Goal: Book appointment/travel/reservation

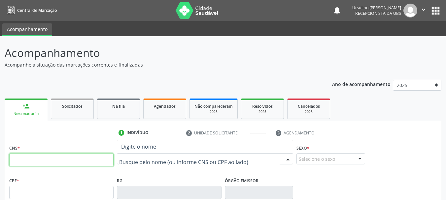
click at [54, 159] on input "text" at bounding box center [61, 160] width 104 height 13
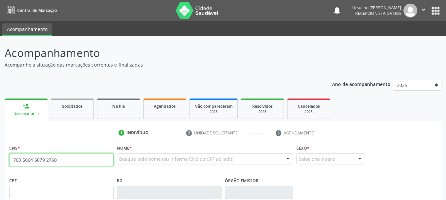
type input "700 5064 5079 2760"
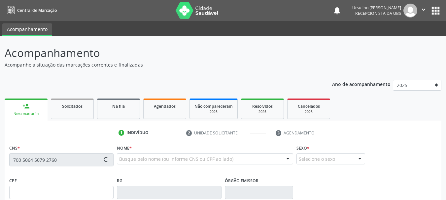
type input "[DATE]"
type input "[PERSON_NAME]"
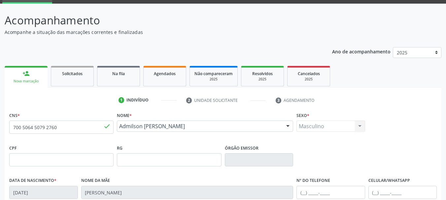
scroll to position [157, 0]
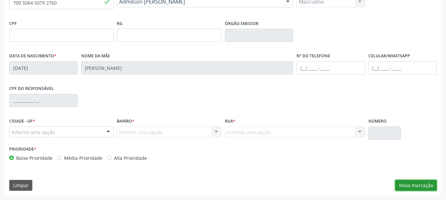
click at [410, 184] on button "Nova marcação" at bounding box center [416, 185] width 42 height 11
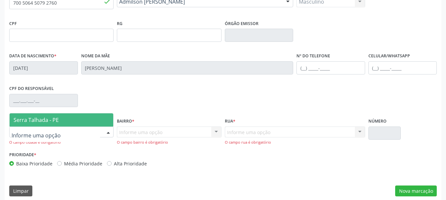
click at [58, 117] on span "Serra Talhada - PE" at bounding box center [36, 120] width 45 height 7
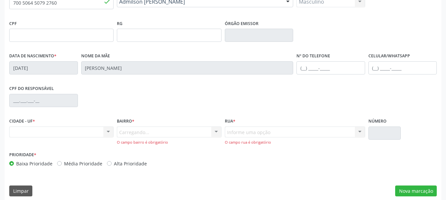
click at [139, 133] on div "Carregando... Nenhum resultado encontrado para: " " Nenhuma opção encontrada. D…" at bounding box center [169, 136] width 104 height 19
click at [169, 132] on div at bounding box center [169, 132] width 104 height 11
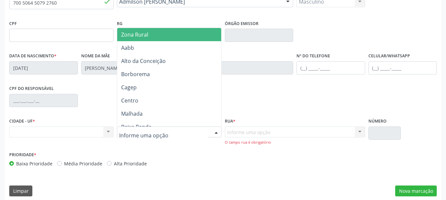
click at [157, 34] on span "Zona Rural" at bounding box center [170, 34] width 106 height 13
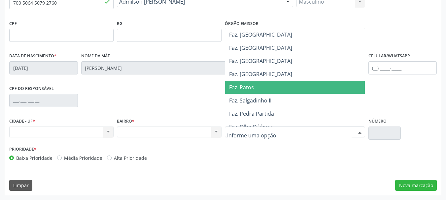
click at [249, 84] on span "Faz. Patos" at bounding box center [241, 87] width 25 height 7
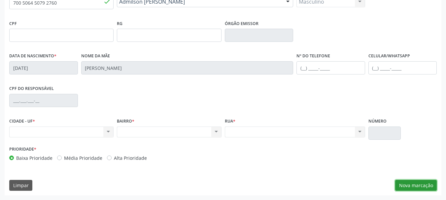
click at [419, 186] on button "Nova marcação" at bounding box center [416, 185] width 42 height 11
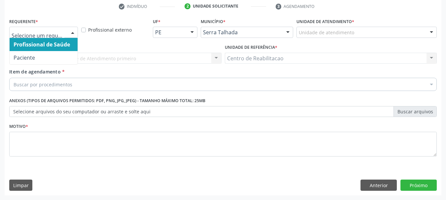
drag, startPoint x: 42, startPoint y: 29, endPoint x: 48, endPoint y: 32, distance: 6.8
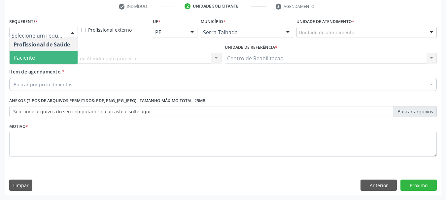
drag, startPoint x: 57, startPoint y: 54, endPoint x: 70, endPoint y: 79, distance: 28.1
click at [57, 55] on span "Paciente" at bounding box center [44, 57] width 68 height 13
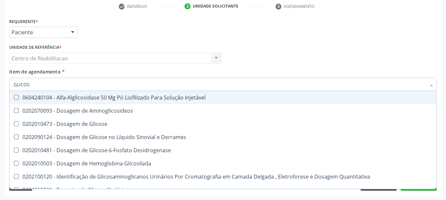
type input "GLICOSE"
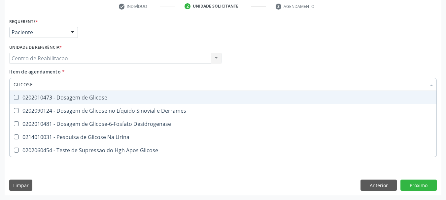
click at [106, 96] on div "0202010473 - Dosagem de Glicose" at bounding box center [223, 97] width 419 height 5
checkbox Glicose "true"
type input "C"
checkbox Glicose "false"
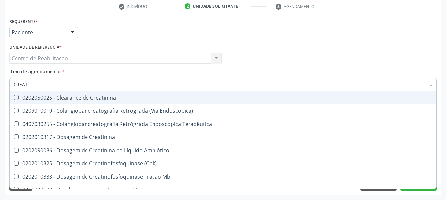
type input "CREATI"
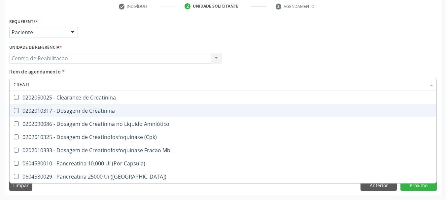
click at [99, 109] on div "0202010317 - Dosagem de Creatinina" at bounding box center [223, 110] width 419 height 5
checkbox Creatinina "true"
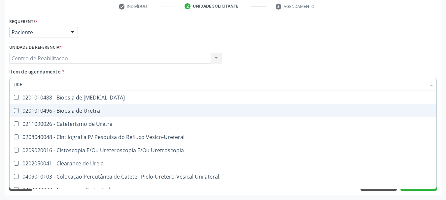
type input "UREI"
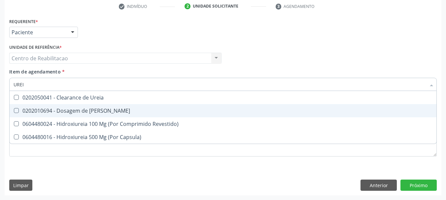
click at [101, 109] on div "0202010694 - Dosagem de [PERSON_NAME]" at bounding box center [223, 110] width 419 height 5
checkbox Ureia "true"
type input "COLE"
checkbox Ureia "false"
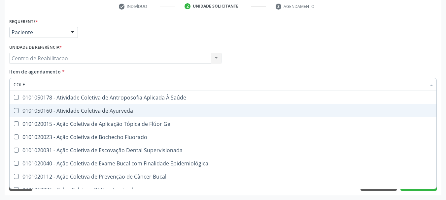
type input "COLES"
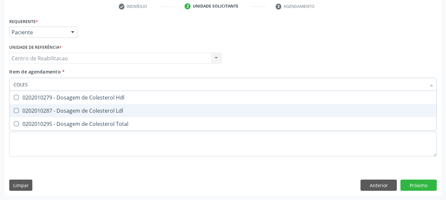
click at [101, 109] on div "0202010287 - Dosagem de Colesterol Ldl" at bounding box center [223, 110] width 419 height 5
checkbox Ldl "true"
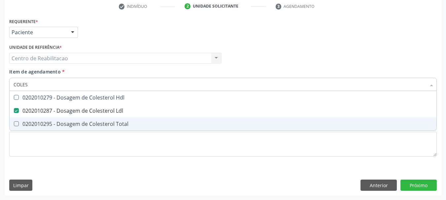
click at [104, 122] on div "0202010295 - Dosagem de Colesterol Total" at bounding box center [223, 124] width 419 height 5
checkbox Total "true"
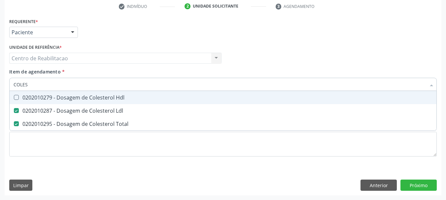
click at [103, 98] on div "0202010279 - Dosagem de Colesterol Hdl" at bounding box center [223, 97] width 419 height 5
checkbox Hdl "true"
type input "TG"
checkbox Hdl "false"
checkbox Ldl "false"
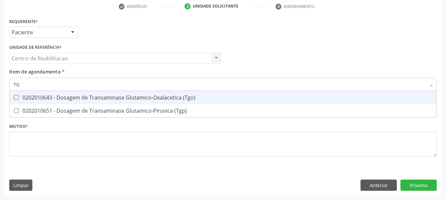
click at [103, 98] on div "0202010643 - Dosagem de Transaminase Glutamico-Oxalacetica (Tgo)" at bounding box center [223, 97] width 419 height 5
checkbox \(Tgo\) "true"
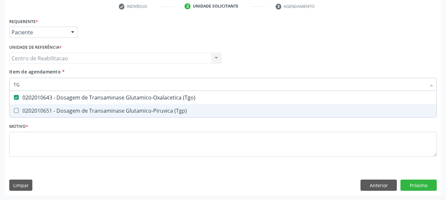
click at [104, 109] on div "0202010651 - Dosagem de Transaminase Glutamico-Piruvica (Tgp)" at bounding box center [223, 110] width 419 height 5
checkbox \(Tgp\) "true"
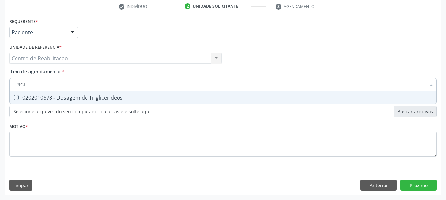
type input "TRIGLI"
click at [141, 98] on div "0202010678 - Dosagem de Triglicerideos" at bounding box center [223, 97] width 419 height 5
checkbox Triglicerideos "true"
type input "GLIC"
checkbox Triglicerideos "false"
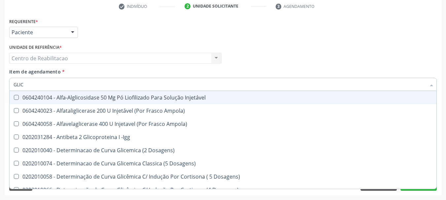
type input "GLICO"
checkbox Dosagens\) "true"
checkbox Glicose "false"
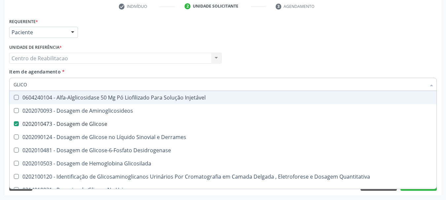
type input "GLICOS"
checkbox Glicose "true"
checkbox Glicosilada "false"
type input "GLICOSI"
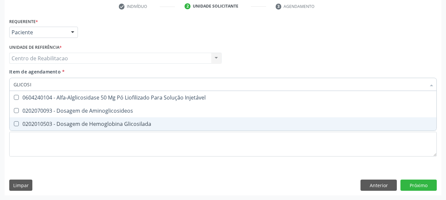
click at [144, 125] on div "0202010503 - Dosagem de Hemoglobina Glicosilada" at bounding box center [223, 124] width 419 height 5
checkbox Glicosilada "true"
type input "HEMOG"
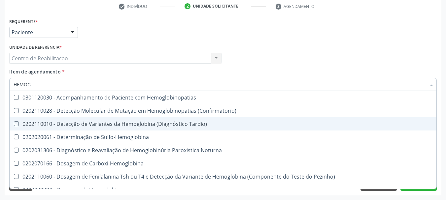
checkbox Tardio\) "false"
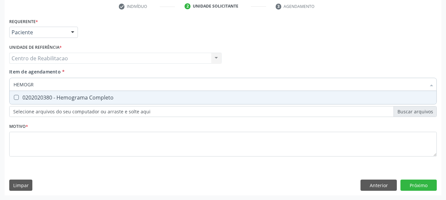
type input "HEMOGRA"
click at [133, 96] on div "0202020380 - Hemograma Completo" at bounding box center [223, 97] width 419 height 5
checkbox Completo "true"
type input "PRO"
checkbox Completo "false"
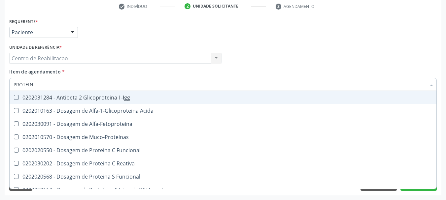
type input "PROTEI"
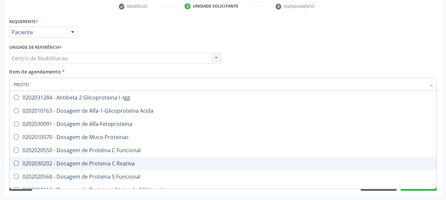
click at [125, 163] on div "0202030202 - Dosagem de Proteina C Reativa" at bounding box center [223, 163] width 419 height 5
checkbox Reativa "true"
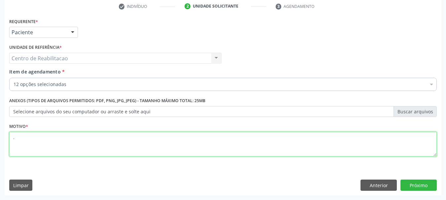
type textarea "."
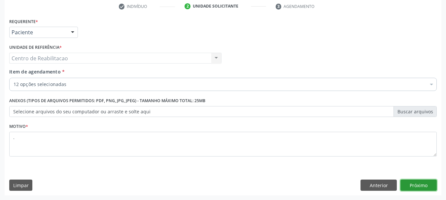
click button "Próximo" at bounding box center [419, 185] width 36 height 11
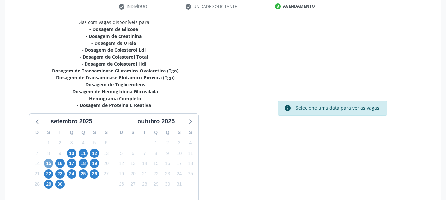
click at [50, 166] on span "15" at bounding box center [48, 163] width 9 height 9
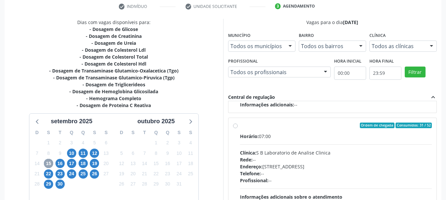
scroll to position [160, 0]
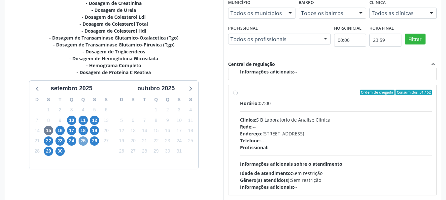
click at [85, 141] on span "25" at bounding box center [83, 141] width 9 height 9
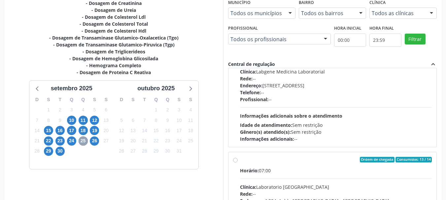
scroll to position [132, 0]
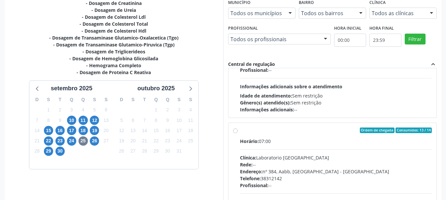
click at [255, 135] on label "Ordem de chegada Consumidos: 13 / 14 Horário: 07:00 Clínica: Laboratorio [GEOGR…" at bounding box center [336, 178] width 192 height 101
click at [238, 134] on input "Ordem de chegada Consumidos: 13 / 14 Horário: 07:00 Clínica: Laboratorio [GEOGR…" at bounding box center [235, 131] width 5 height 6
radio input "true"
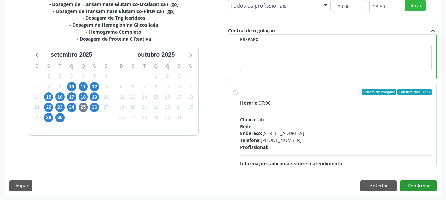
scroll to position [194, 0]
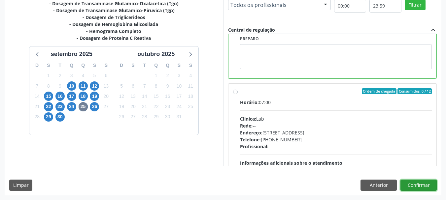
click at [427, 187] on button "Confirmar" at bounding box center [419, 185] width 36 height 11
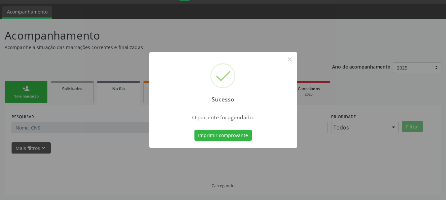
scroll to position [17, 0]
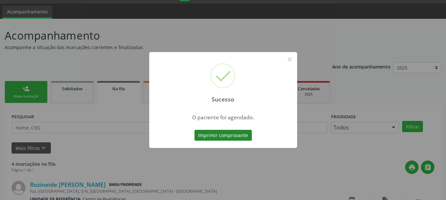
click at [221, 139] on button "Imprimir comprovante" at bounding box center [222, 135] width 57 height 11
